Goal: Navigation & Orientation: Find specific page/section

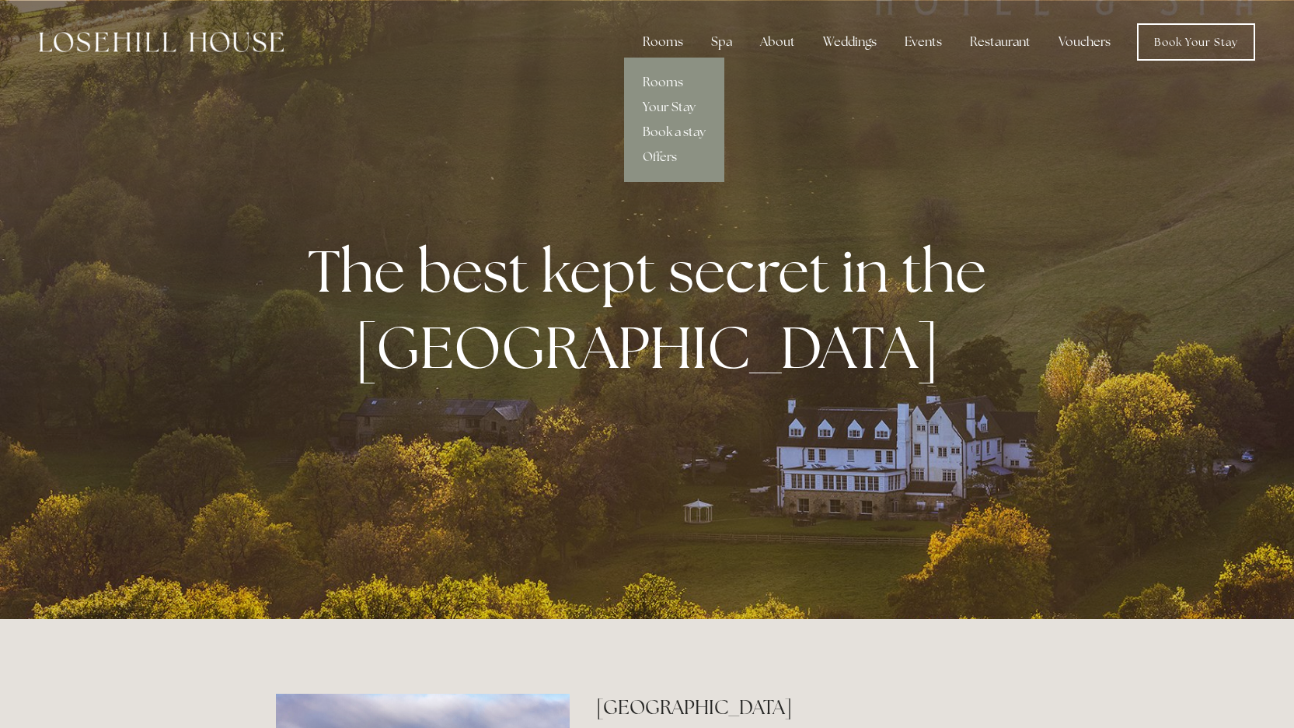
click at [669, 45] on div "Rooms" at bounding box center [662, 41] width 65 height 31
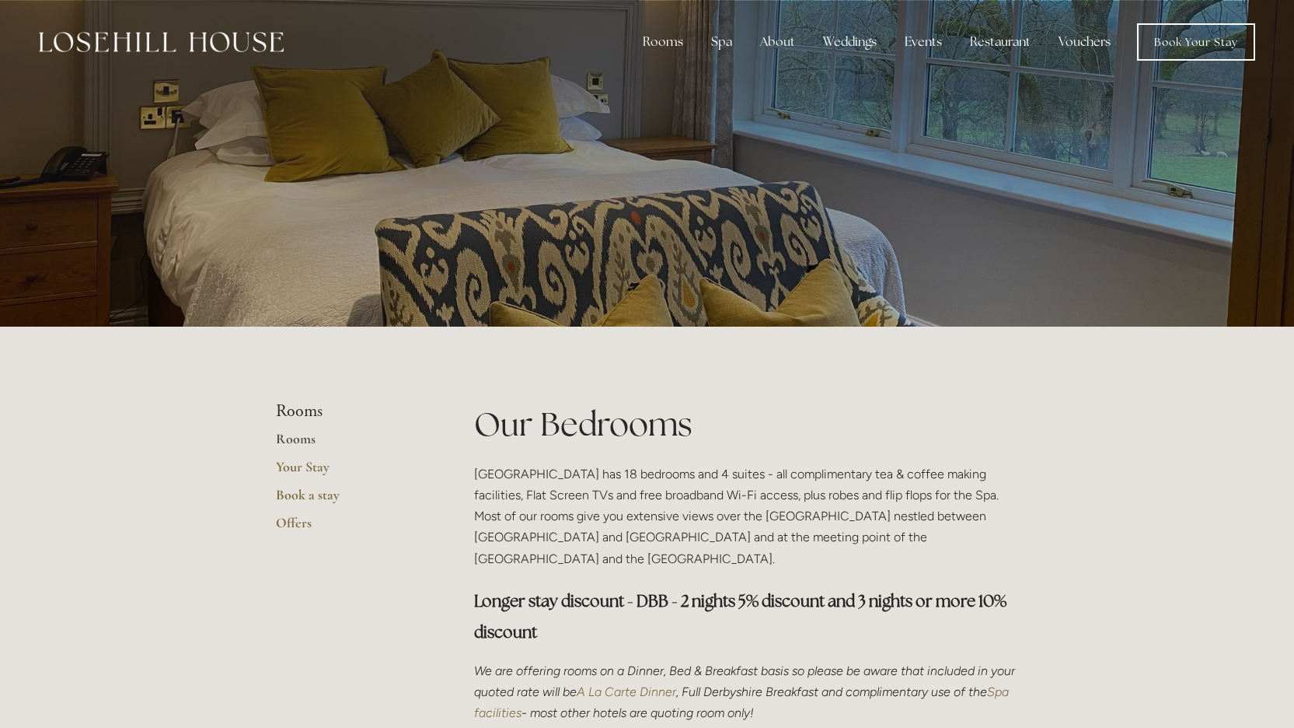
click at [307, 437] on link "Rooms" at bounding box center [350, 444] width 148 height 28
click at [303, 470] on link "Your Stay" at bounding box center [350, 472] width 148 height 28
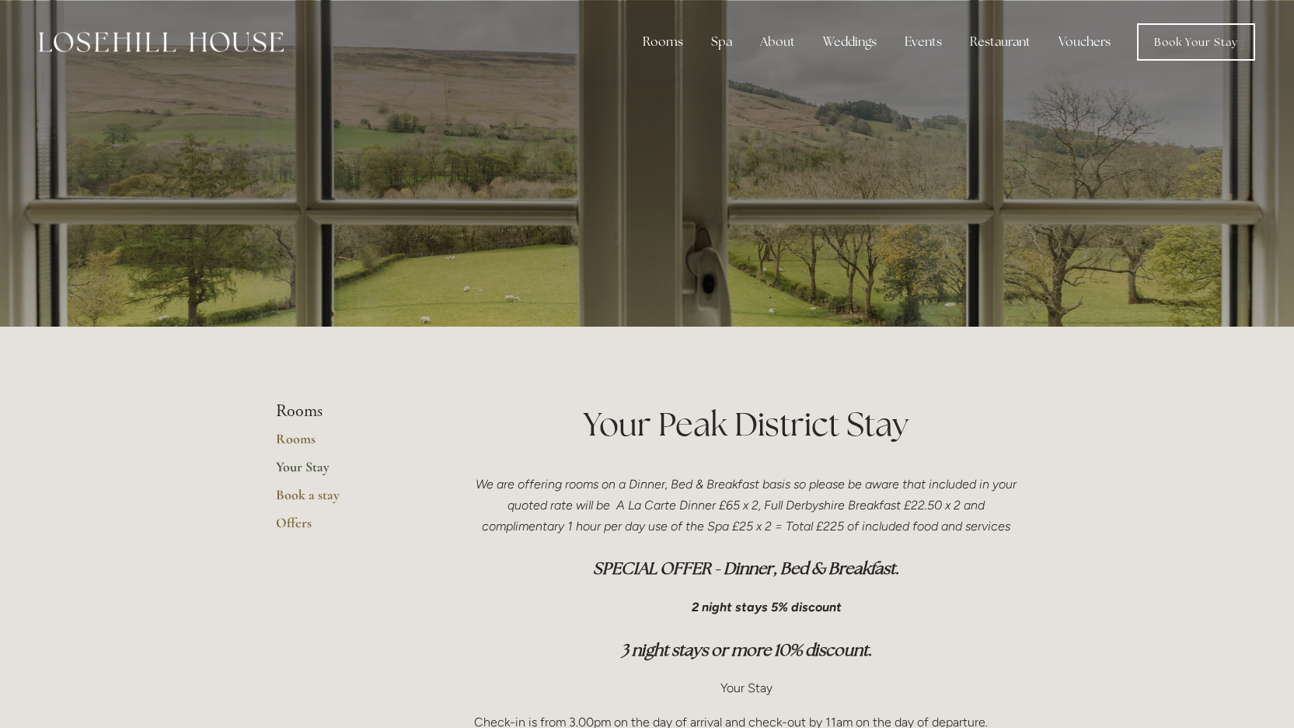
click at [171, 48] on img at bounding box center [161, 42] width 245 height 20
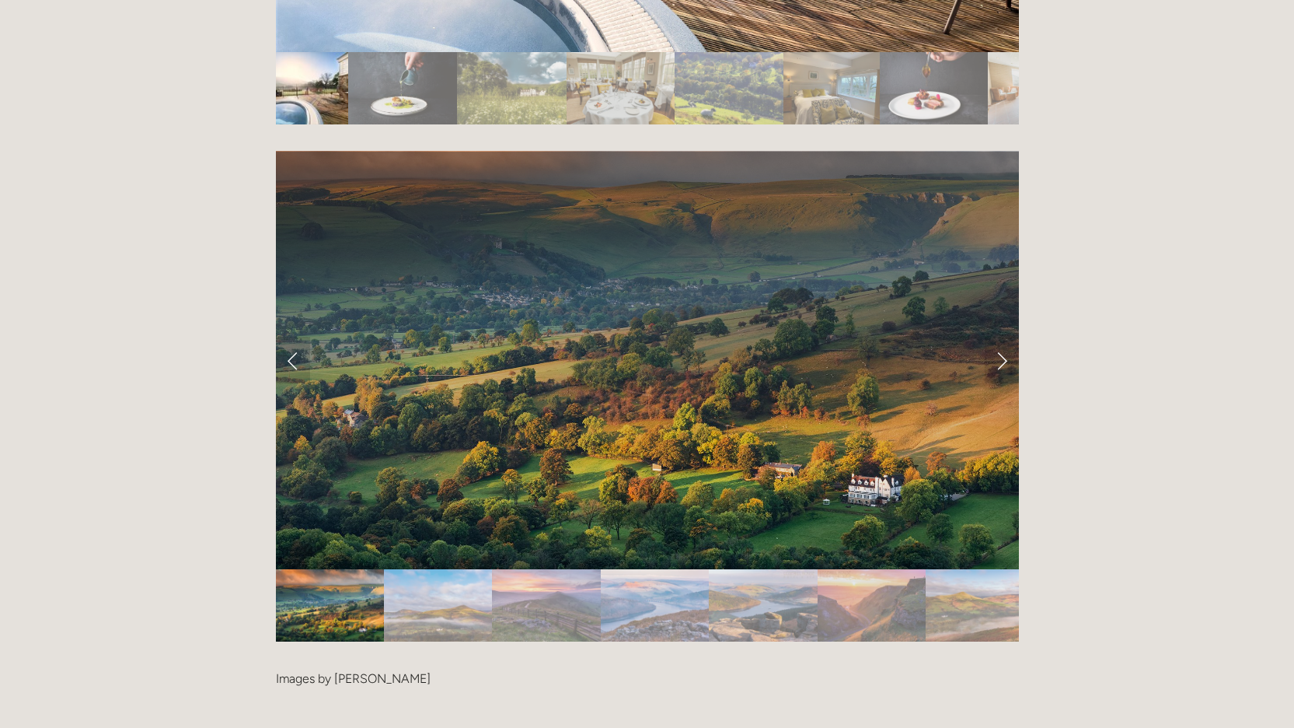
scroll to position [3174, 0]
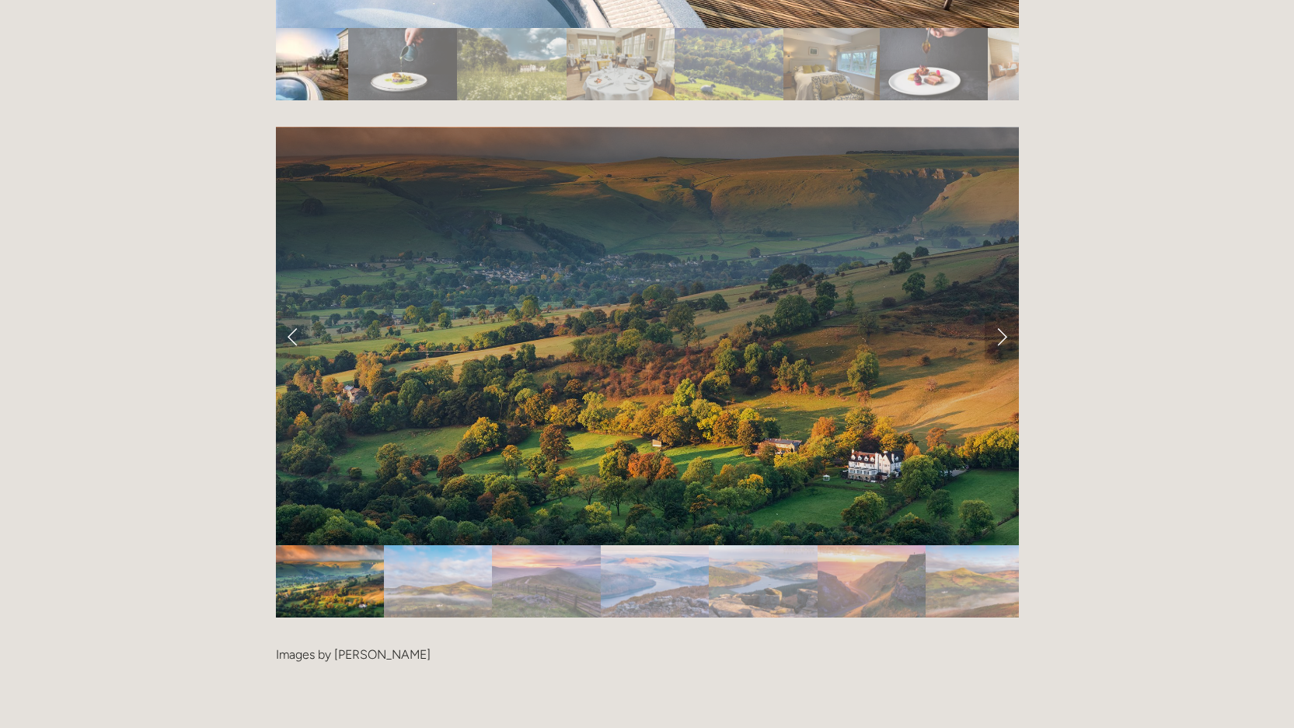
click at [1001, 313] on link "Next Slide" at bounding box center [1002, 336] width 34 height 47
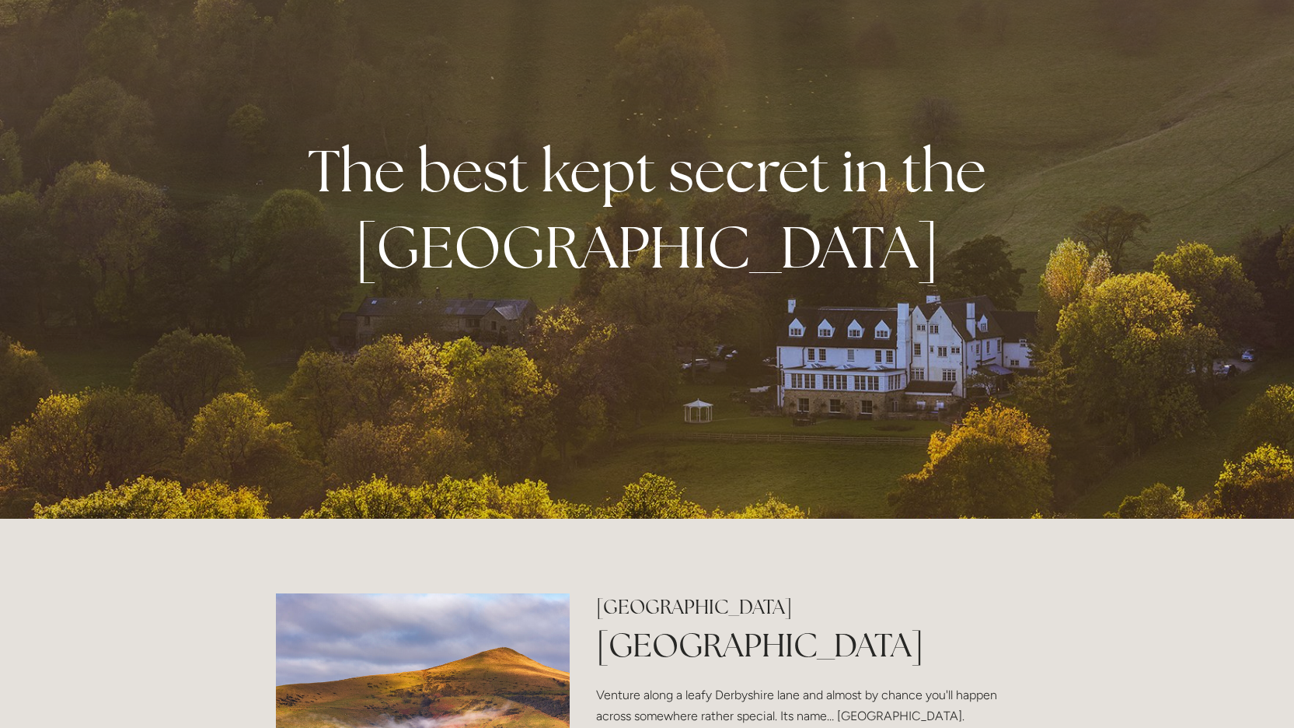
scroll to position [0, 0]
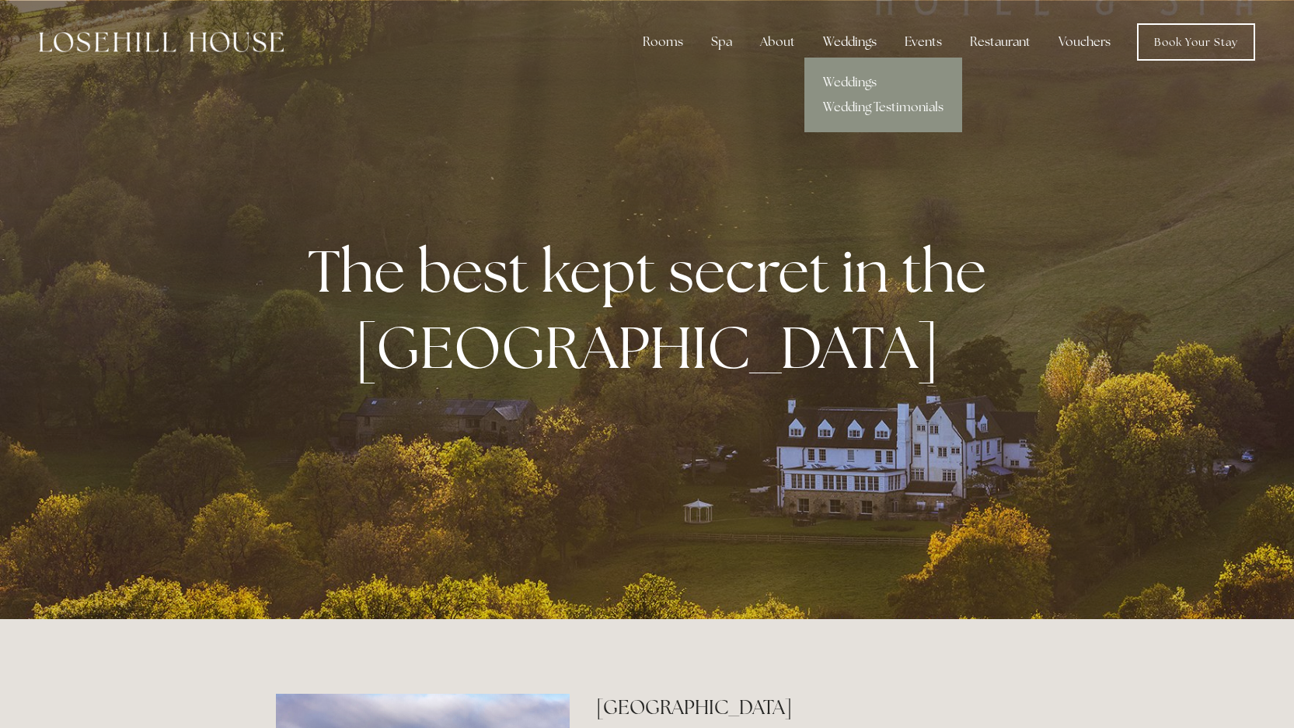
click at [844, 40] on div "Weddings" at bounding box center [850, 41] width 79 height 31
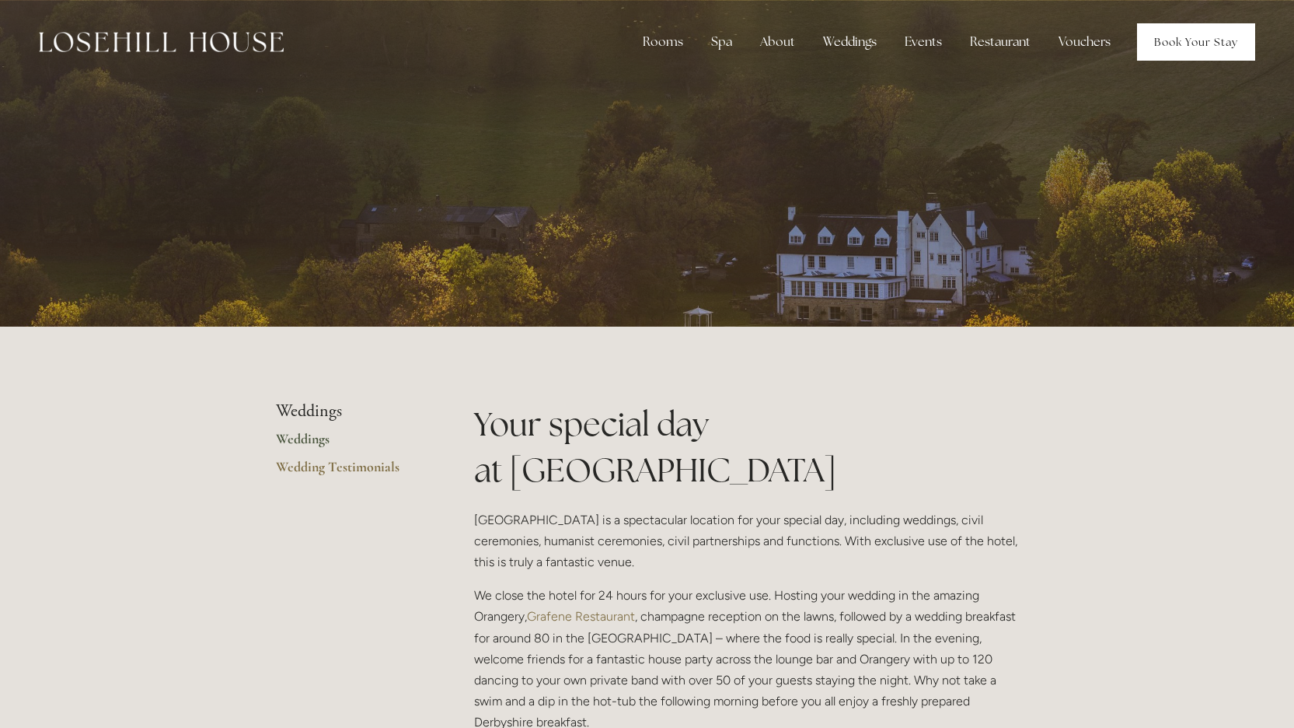
click at [1194, 45] on link "Book Your Stay" at bounding box center [1196, 41] width 118 height 37
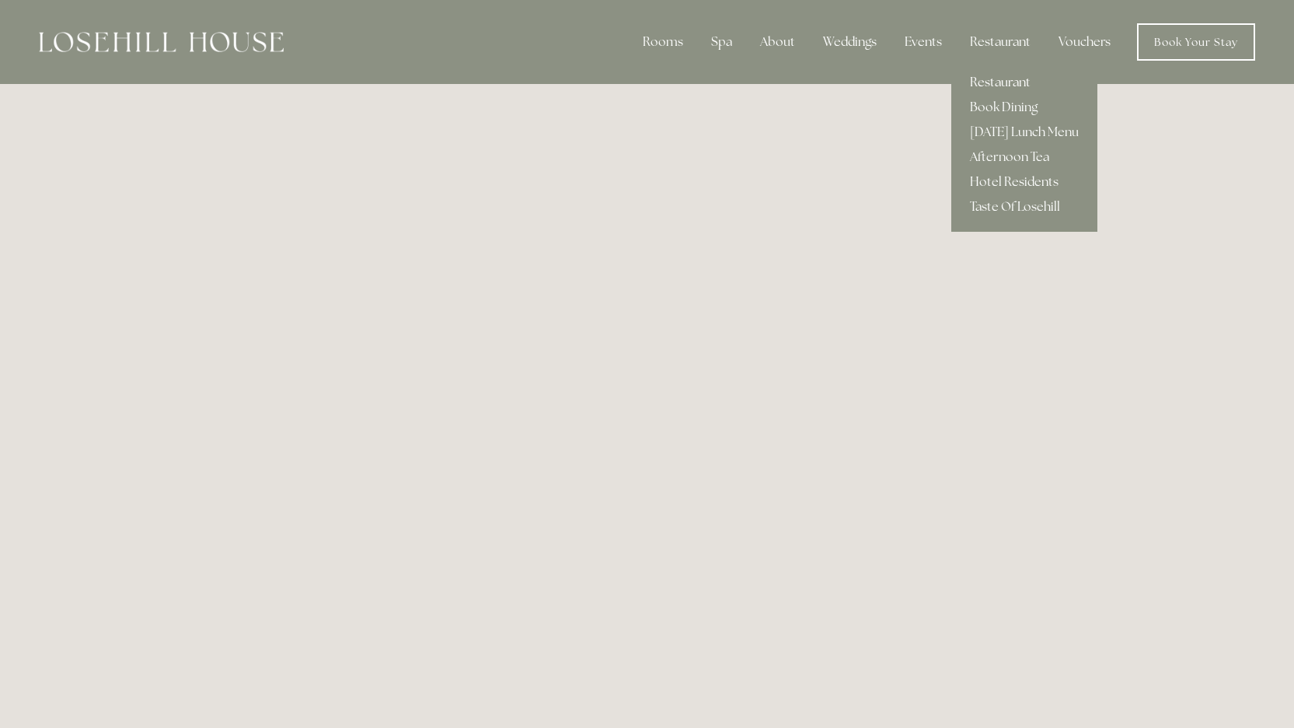
click at [989, 86] on link "Restaurant" at bounding box center [1025, 82] width 146 height 25
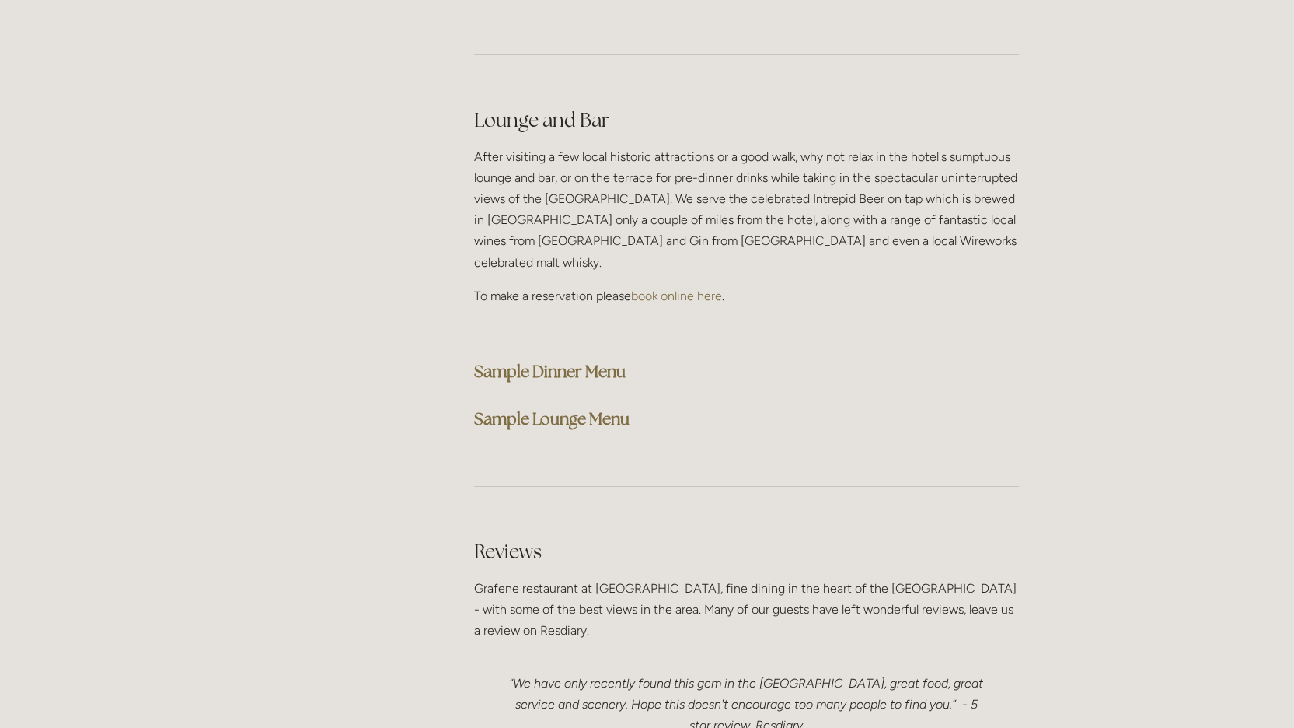
scroll to position [3870, 0]
click at [545, 358] on strong "Sample Dinner Menu" at bounding box center [550, 368] width 152 height 21
